Goal: Check status: Check status

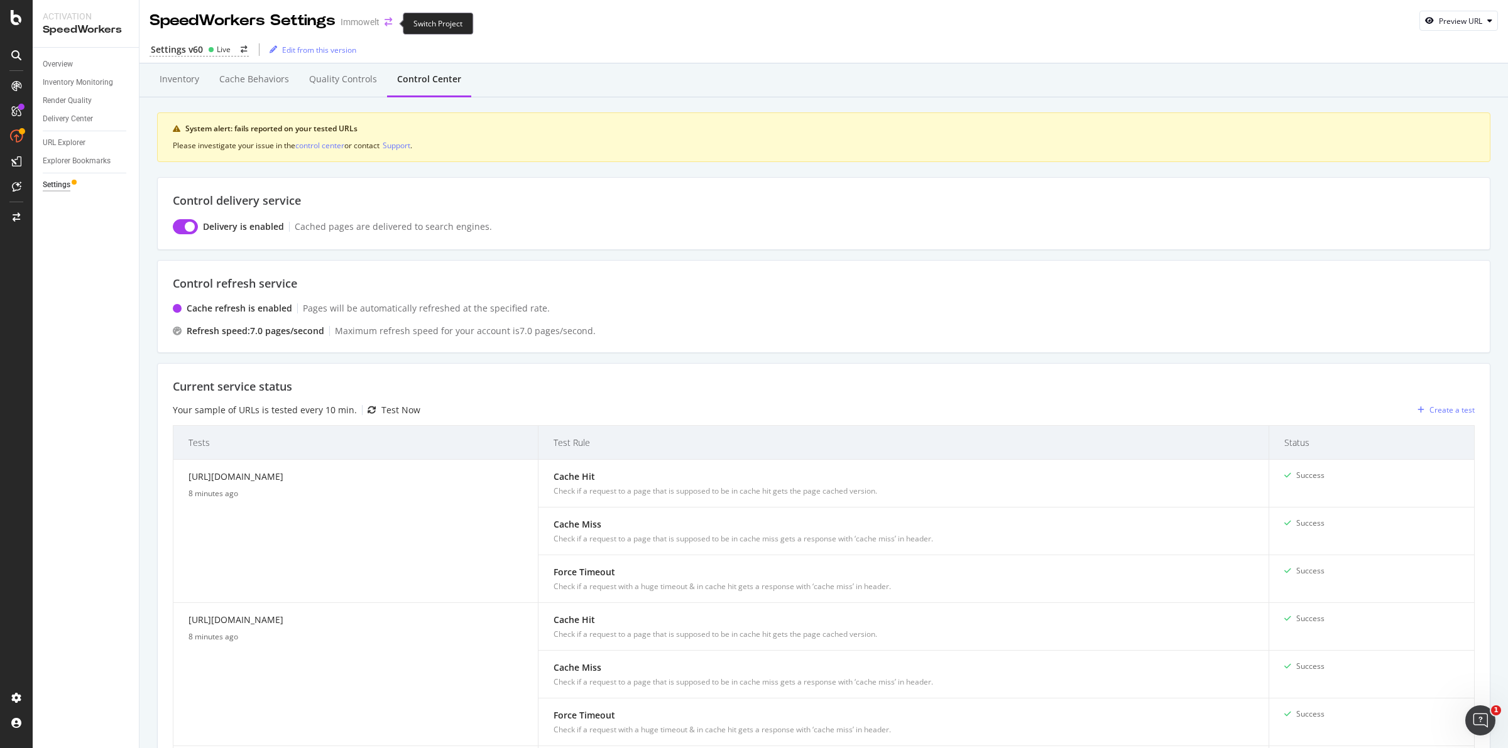
click at [390, 23] on icon "arrow-right-arrow-left" at bounding box center [389, 22] width 8 height 9
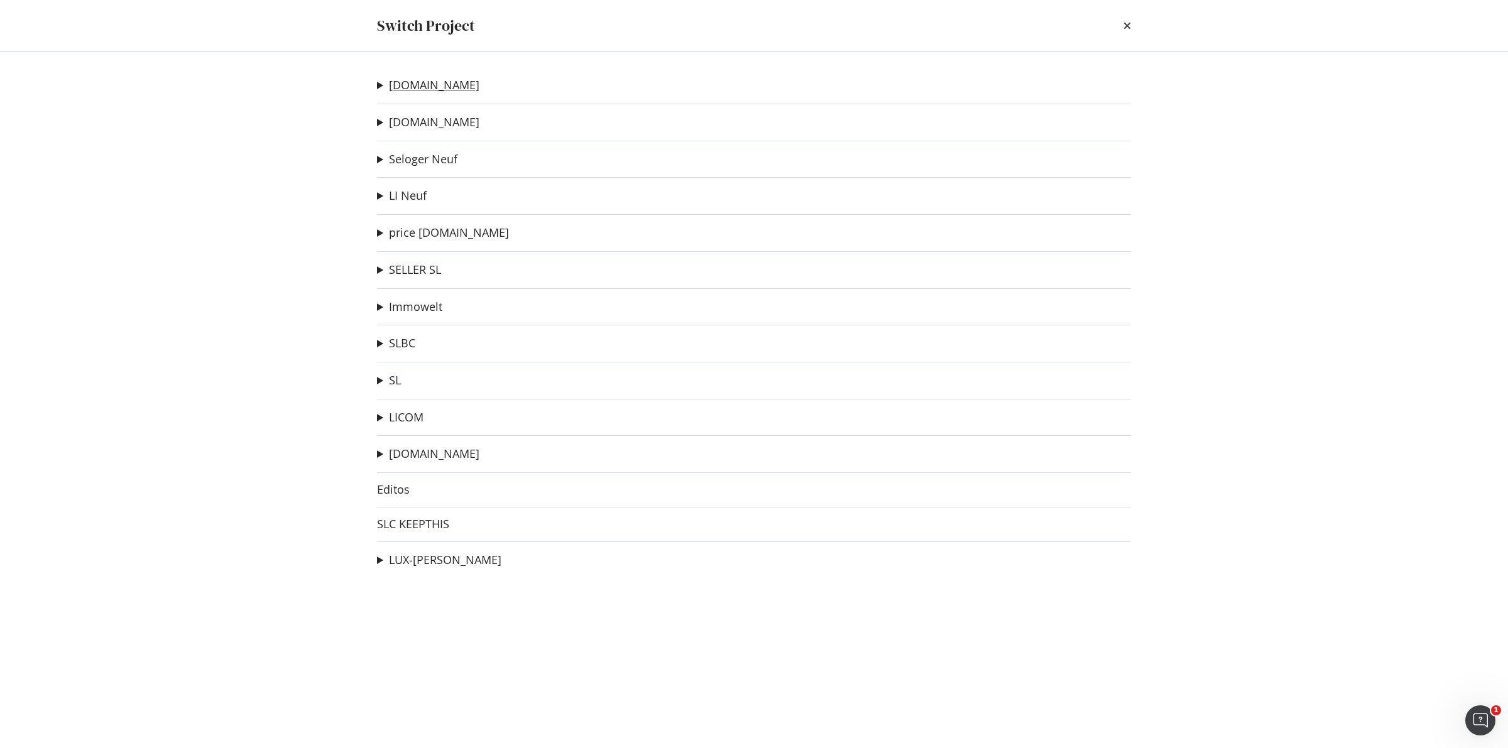
click at [429, 87] on link "[DOMAIN_NAME]" at bounding box center [434, 85] width 90 height 13
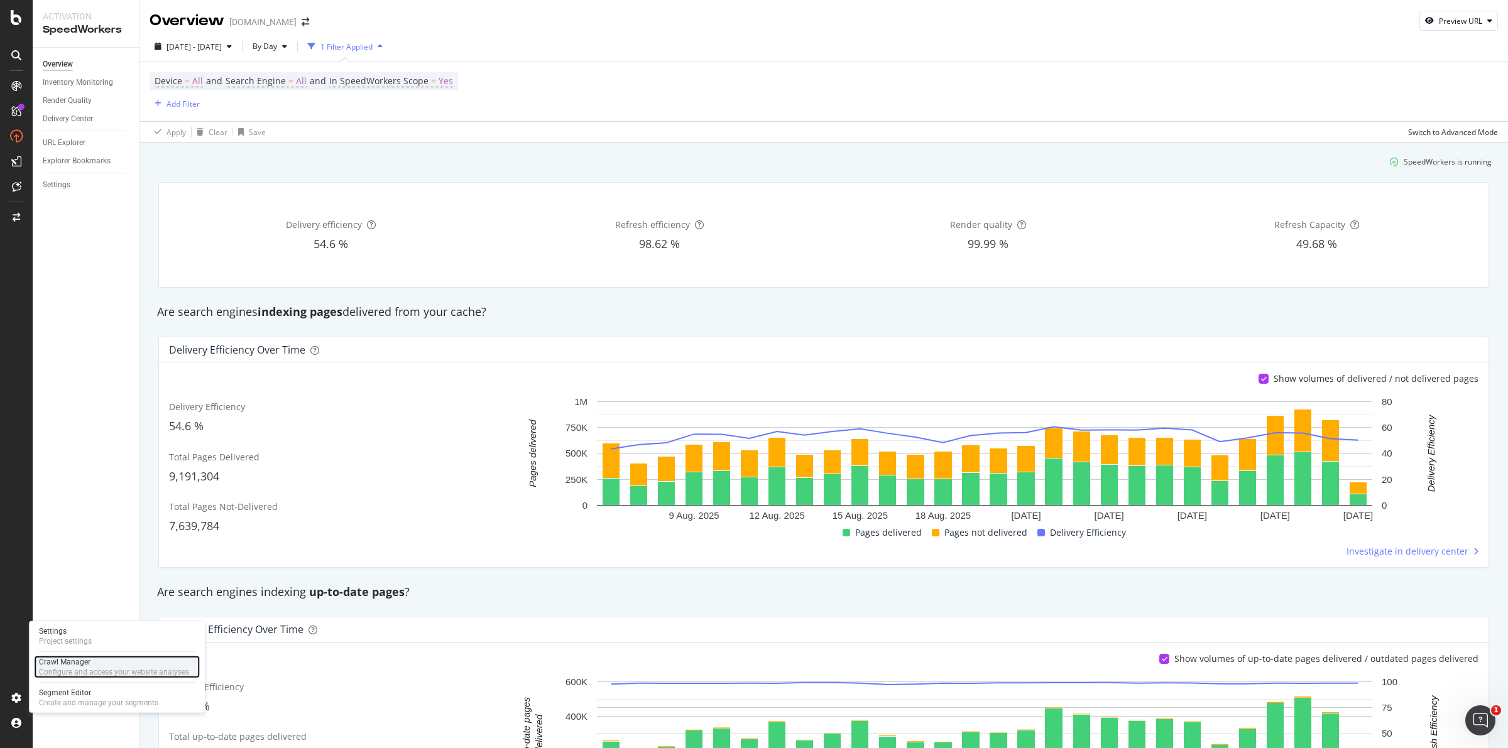
click at [93, 667] on div "Configure and access your website analyses" at bounding box center [114, 672] width 150 height 10
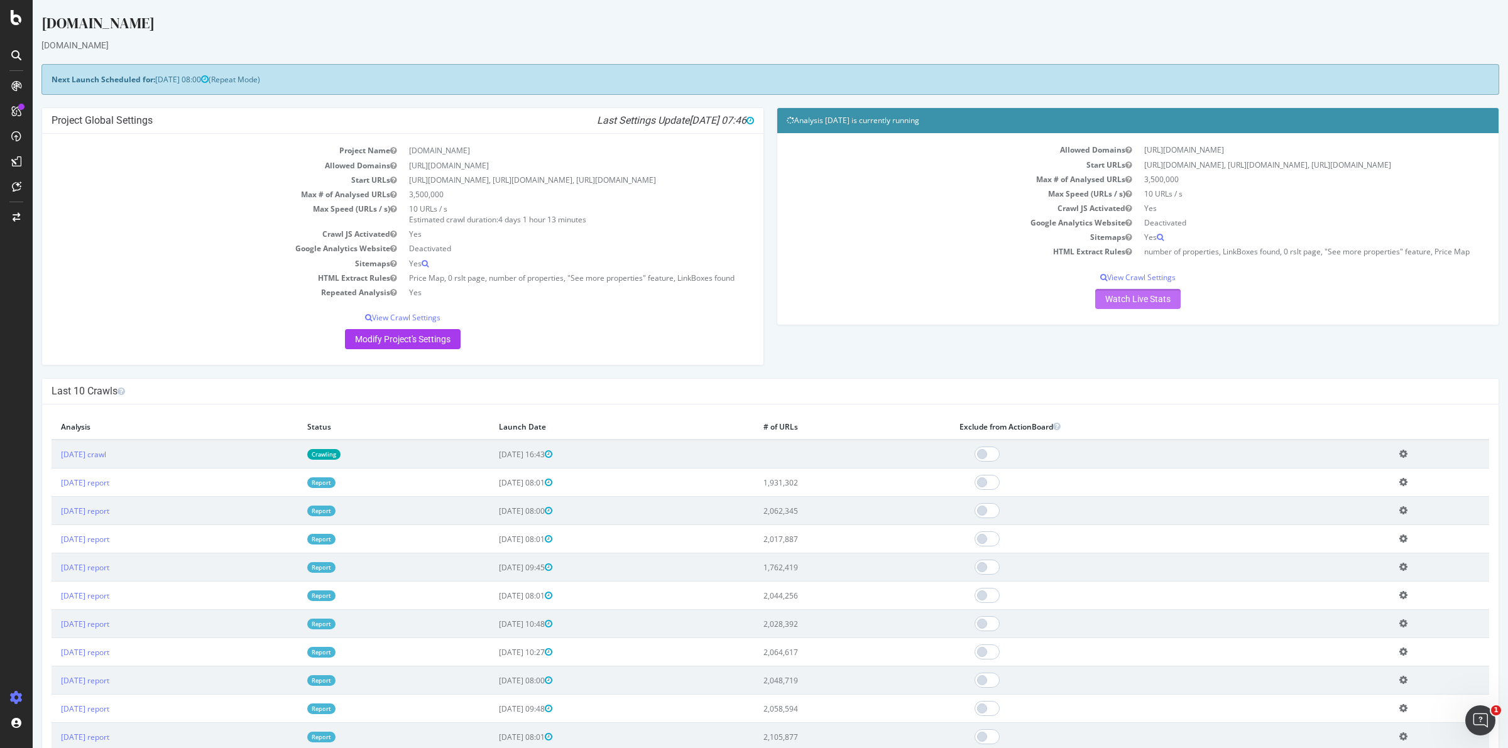
click at [1160, 300] on link "Watch Live Stats" at bounding box center [1137, 299] width 85 height 20
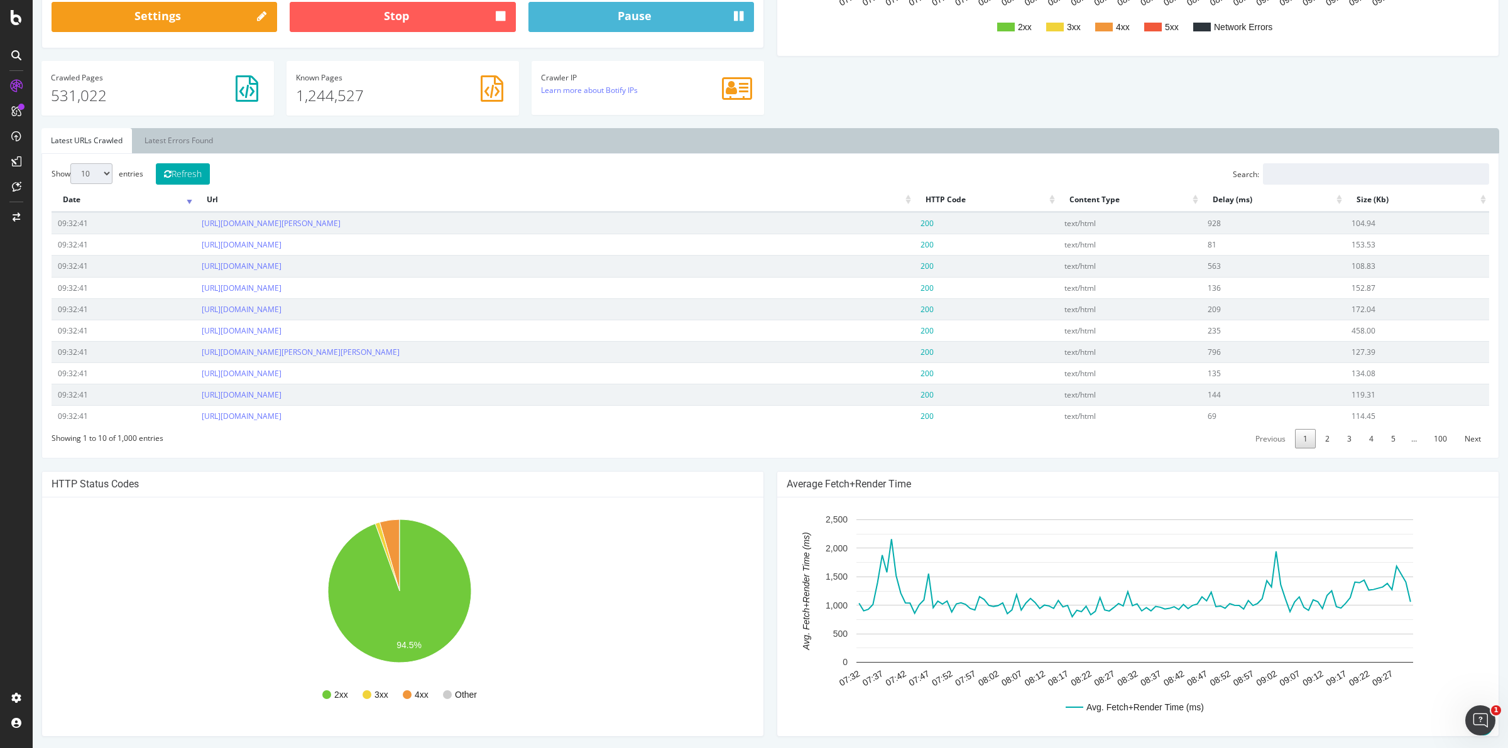
scroll to position [236, 0]
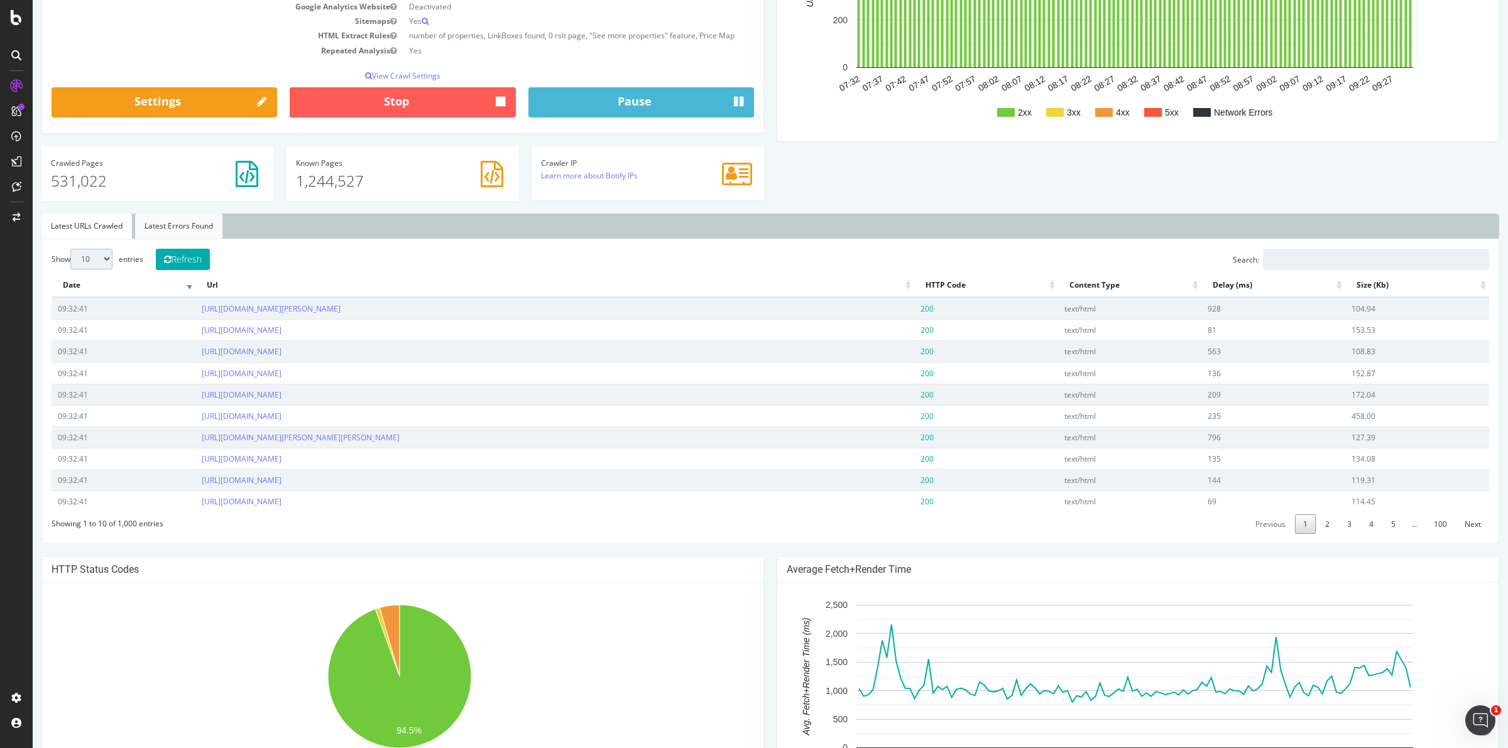
click at [203, 230] on link "Latest Errors Found" at bounding box center [178, 226] width 87 height 25
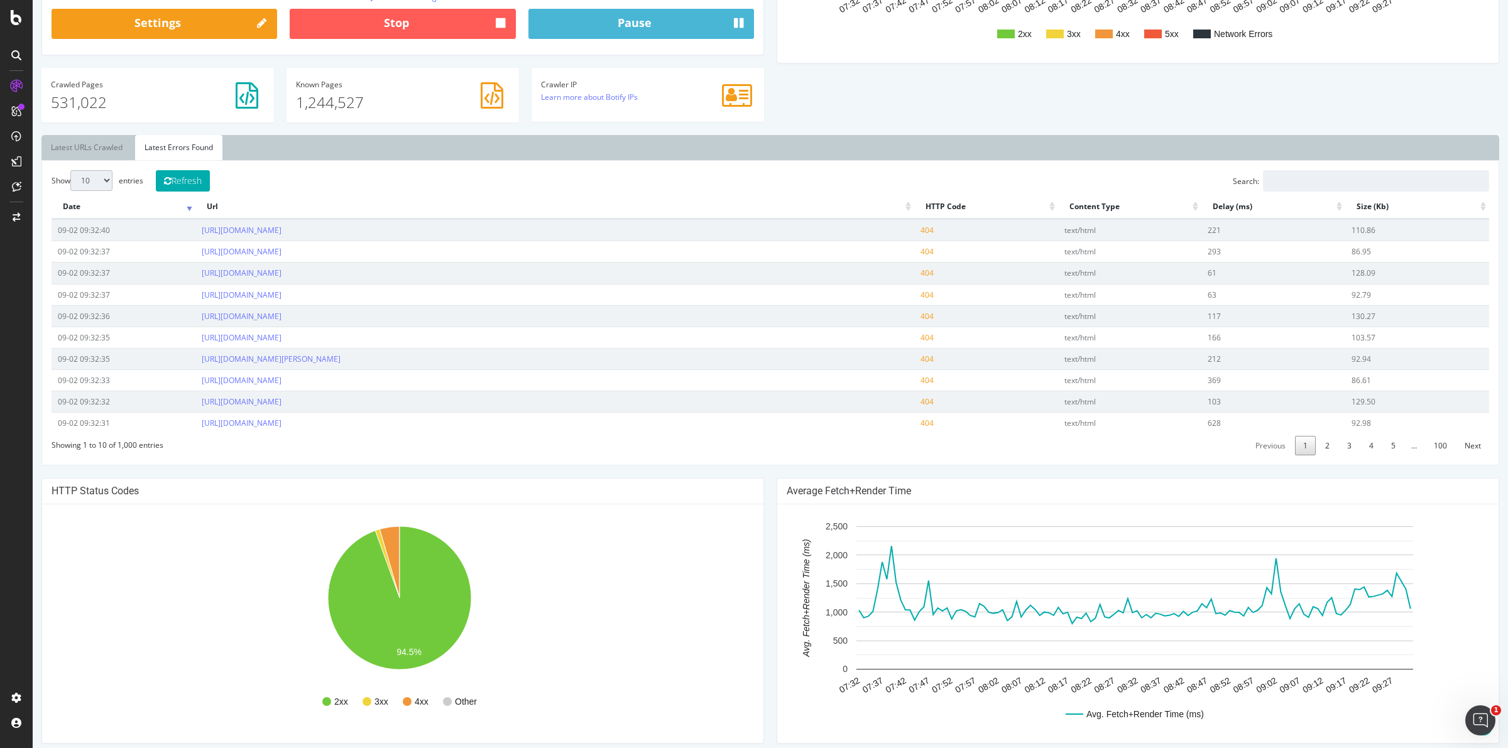
click at [112, 181] on select "10 25 50 100" at bounding box center [91, 180] width 42 height 21
select select "100"
click at [70, 171] on select "10 25 50 100" at bounding box center [91, 180] width 42 height 21
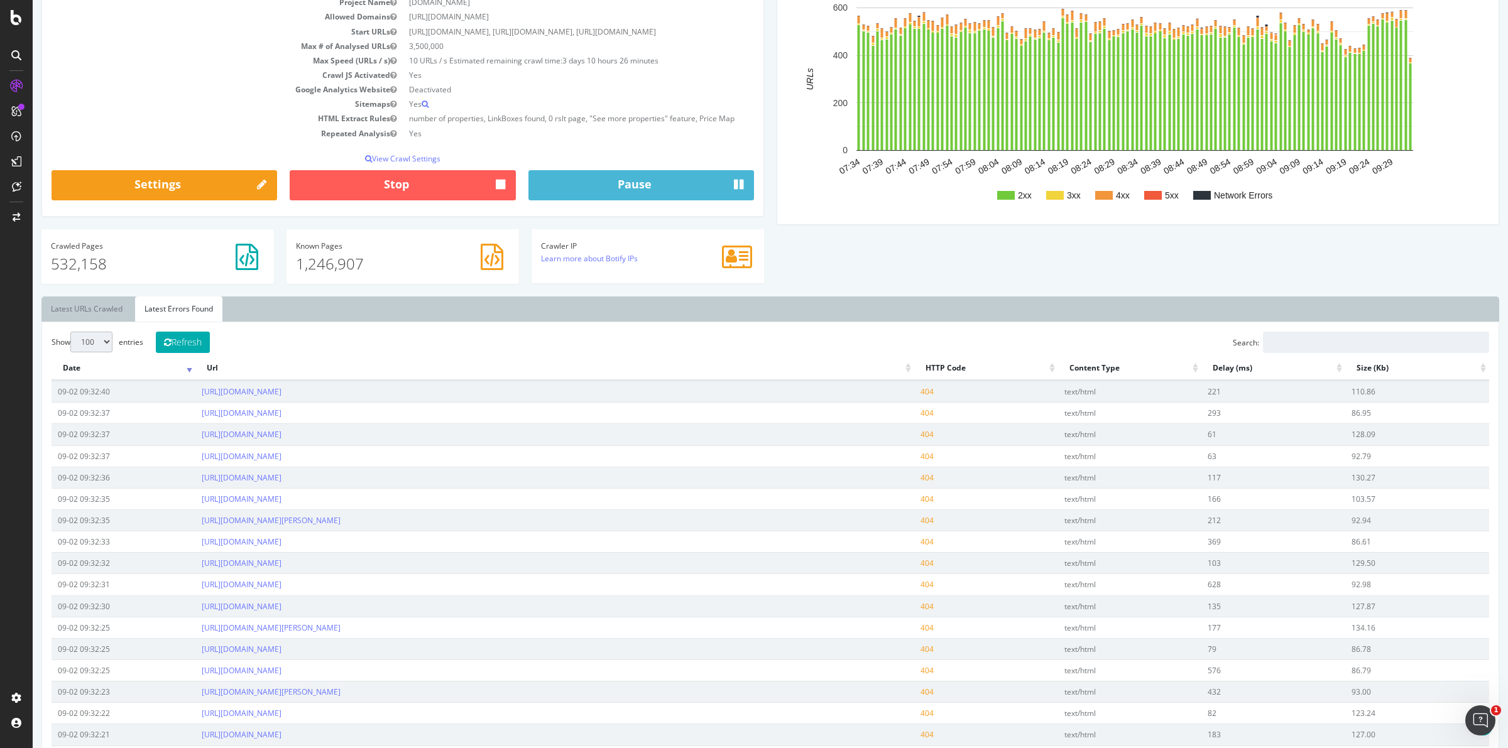
scroll to position [0, 0]
